Goal: Task Accomplishment & Management: Manage account settings

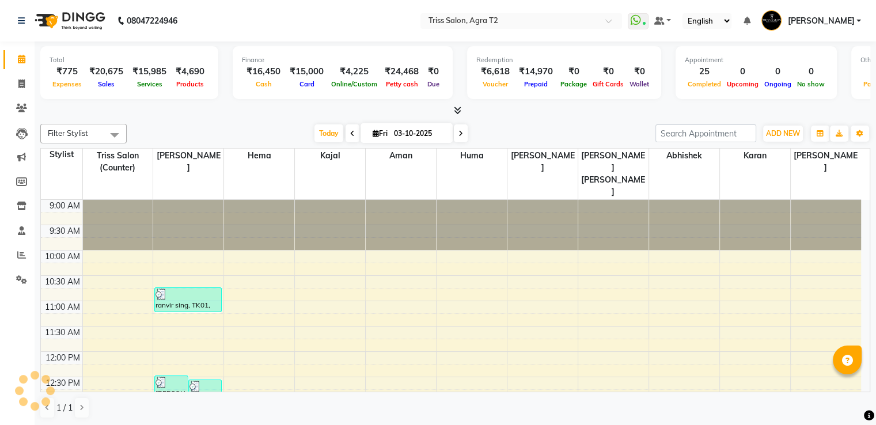
select select "en"
click at [528, 23] on input "text" at bounding box center [509, 22] width 167 height 12
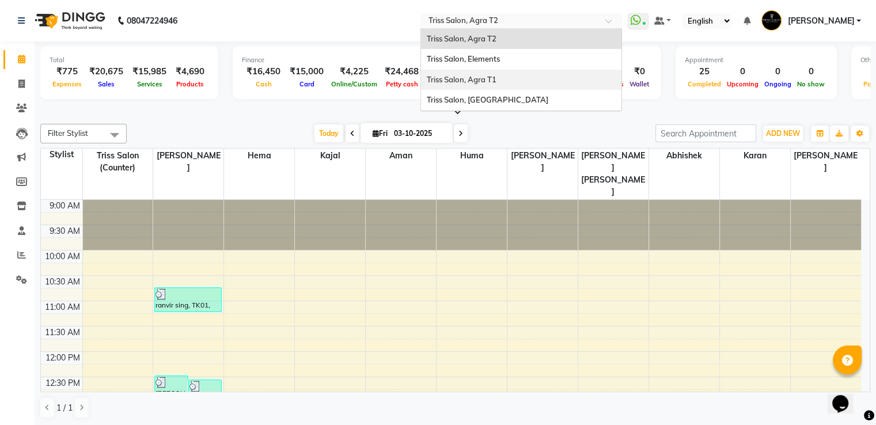
click at [496, 77] on span "Triss Salon, Agra T1" at bounding box center [462, 79] width 70 height 9
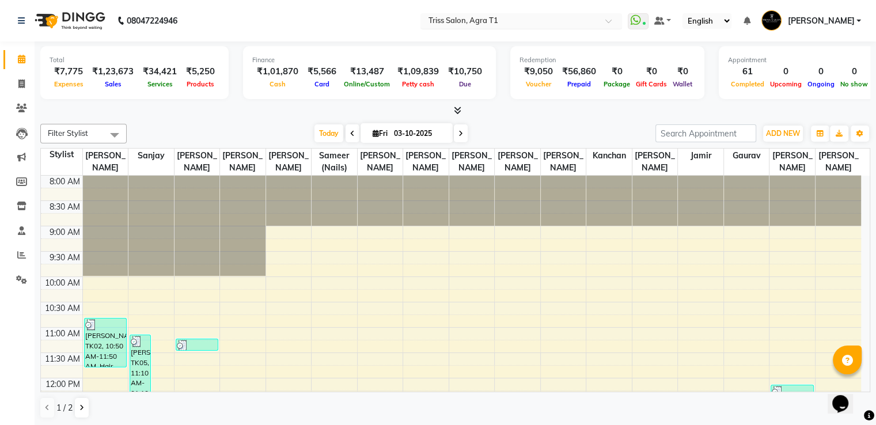
click at [542, 26] on input "text" at bounding box center [509, 22] width 167 height 12
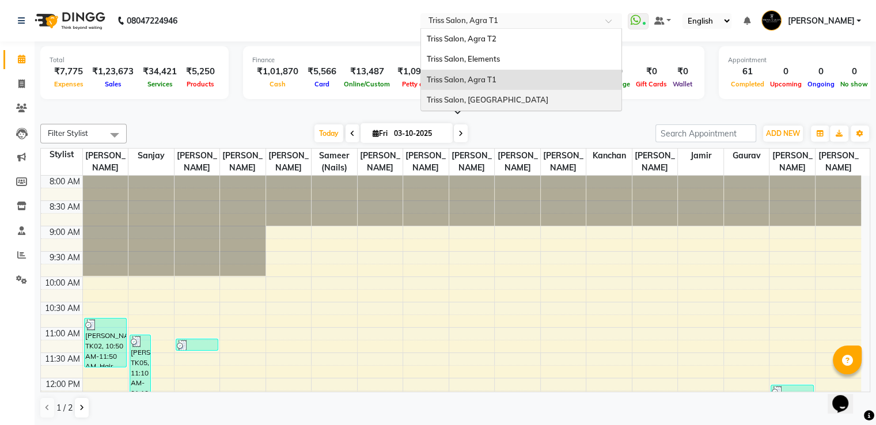
click at [528, 97] on div "Triss Salon, Mathura" at bounding box center [521, 100] width 200 height 21
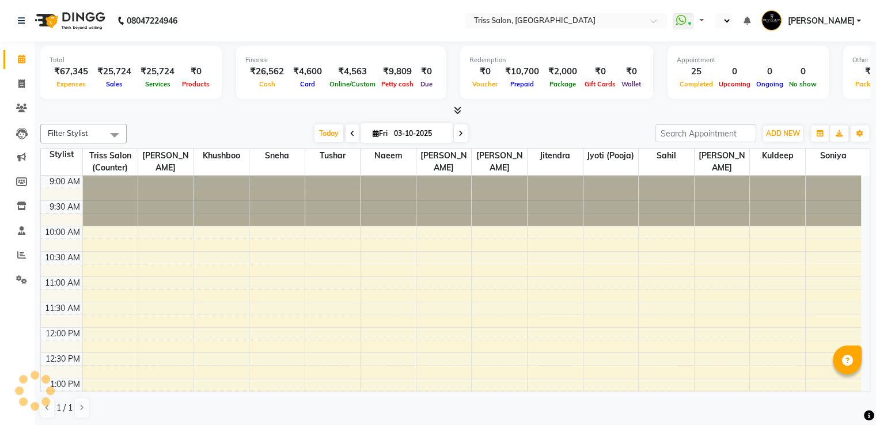
select select "en"
click at [495, 34] on nav "08047224946 Select Location × Triss Salon, Mathura WhatsApp Status ✕ Status: Co…" at bounding box center [438, 20] width 876 height 41
click at [491, 30] on nav "08047224946 Select Location × Triss Salon, Mathura WhatsApp Status ✕ Status: Co…" at bounding box center [438, 20] width 876 height 41
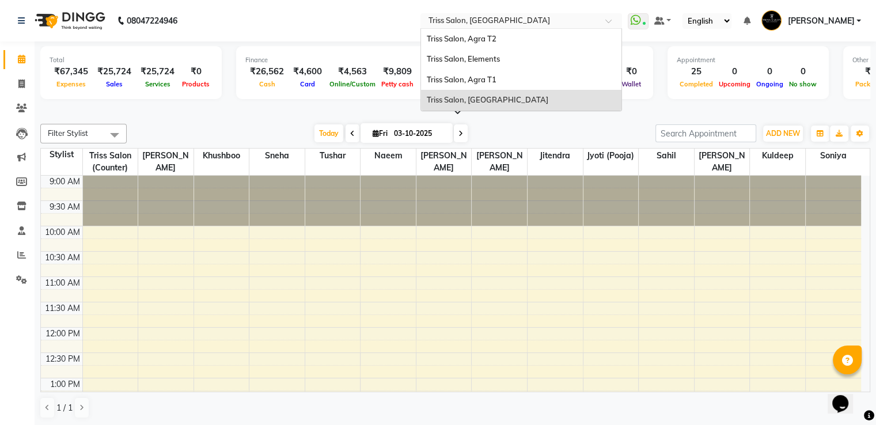
click at [484, 20] on input "text" at bounding box center [509, 22] width 167 height 12
click at [493, 55] on span "Triss Salon, Elements" at bounding box center [463, 58] width 73 height 9
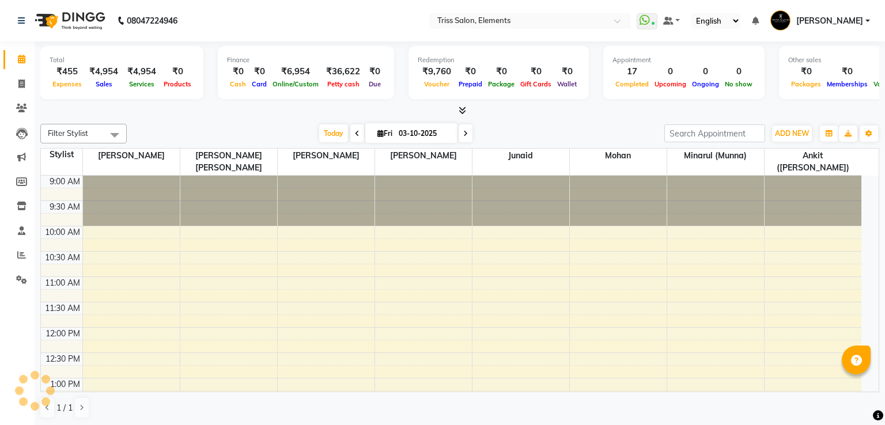
select select "en"
